Goal: Go to known website: Go to known website

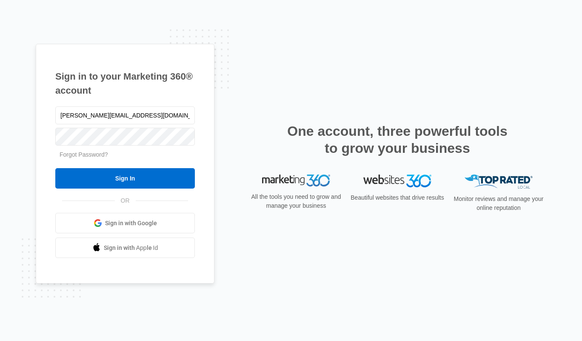
click at [97, 114] on input "[PERSON_NAME][EMAIL_ADDRESS][DOMAIN_NAME]" at bounding box center [124, 115] width 139 height 18
click at [89, 117] on input "[PERSON_NAME]@pcgrps.caou" at bounding box center [124, 115] width 139 height 18
drag, startPoint x: 89, startPoint y: 117, endPoint x: 158, endPoint y: 121, distance: 69.0
click at [158, 121] on input "[PERSON_NAME]@pcgrps.caou" at bounding box center [124, 115] width 139 height 18
type input "[PERSON_NAME][EMAIL_ADDRESS][DOMAIN_NAME]"
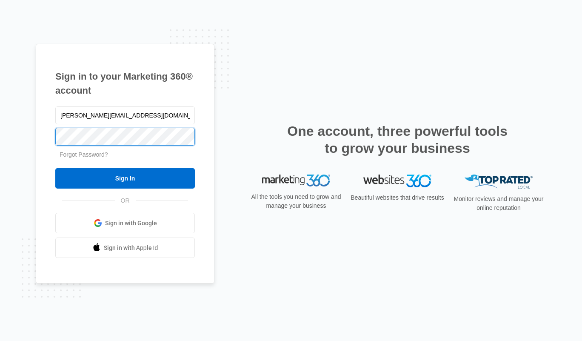
click at [55, 168] on input "Sign In" at bounding box center [124, 178] width 139 height 20
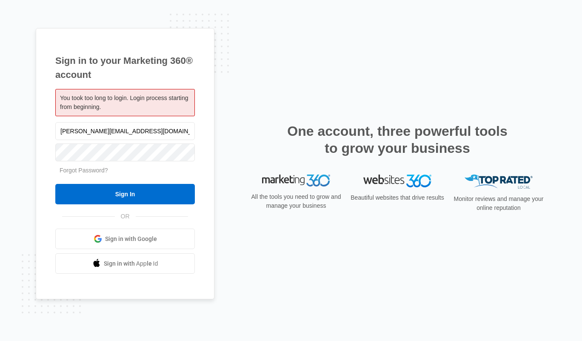
click at [104, 133] on input "[PERSON_NAME][EMAIL_ADDRESS][DOMAIN_NAME]" at bounding box center [124, 131] width 139 height 18
click at [97, 131] on input "[PERSON_NAME][EMAIL_ADDRESS][DOMAIN_NAME]" at bounding box center [124, 131] width 139 height 18
drag, startPoint x: 97, startPoint y: 131, endPoint x: 140, endPoint y: 129, distance: 43.0
click at [140, 129] on input "[PERSON_NAME][EMAIL_ADDRESS][DOMAIN_NAME]" at bounding box center [124, 131] width 139 height 18
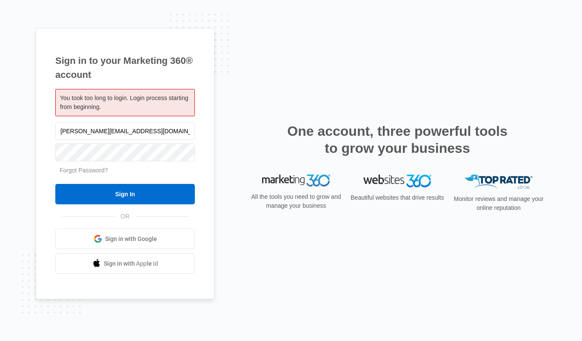
type input "[PERSON_NAME][EMAIL_ADDRESS][DOMAIN_NAME]"
click at [113, 142] on div at bounding box center [124, 152] width 139 height 21
click at [55, 184] on input "Sign In" at bounding box center [124, 194] width 139 height 20
